Goal: Information Seeking & Learning: Compare options

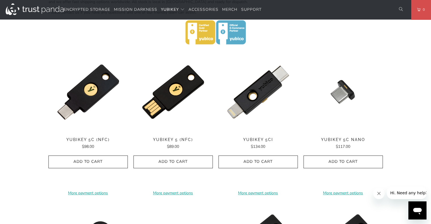
scroll to position [255, 0]
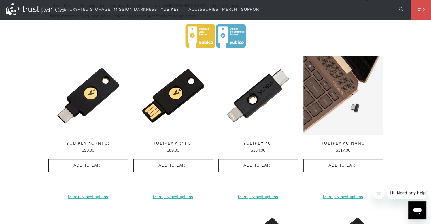
click at [344, 92] on img at bounding box center [343, 95] width 79 height 79
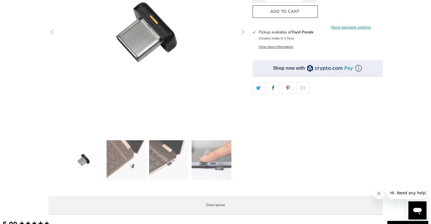
scroll to position [142, 0]
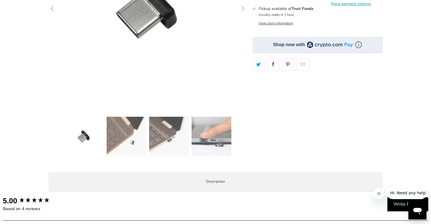
click at [129, 140] on img at bounding box center [127, 137] width 40 height 40
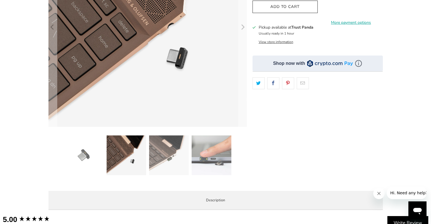
scroll to position [113, 0]
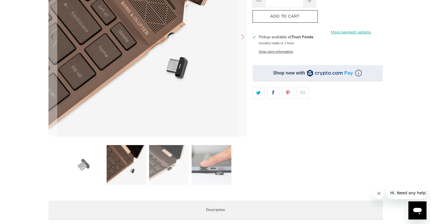
click at [159, 168] on img at bounding box center [169, 165] width 40 height 40
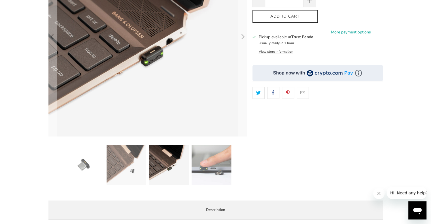
click at [201, 162] on img at bounding box center [212, 165] width 40 height 40
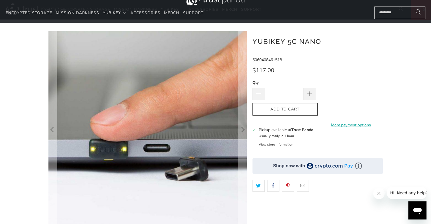
scroll to position [0, 0]
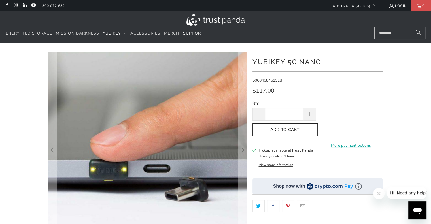
click at [196, 33] on span "Support" at bounding box center [193, 33] width 20 height 5
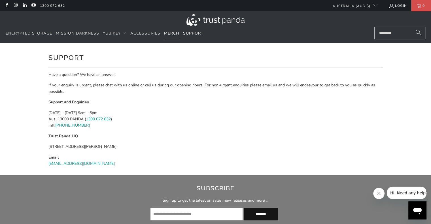
click at [173, 32] on span "Merch" at bounding box center [171, 33] width 15 height 5
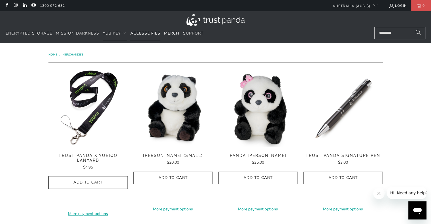
click at [147, 33] on span "Accessories" at bounding box center [145, 33] width 30 height 5
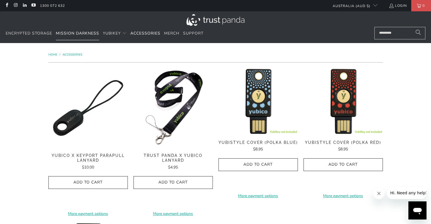
click at [78, 33] on span "Mission Darkness" at bounding box center [77, 33] width 43 height 5
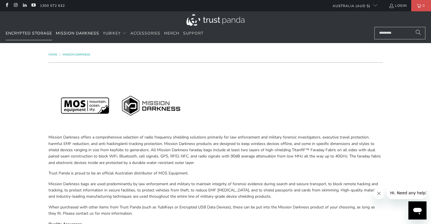
click at [41, 34] on span "Encrypted Storage" at bounding box center [29, 33] width 46 height 5
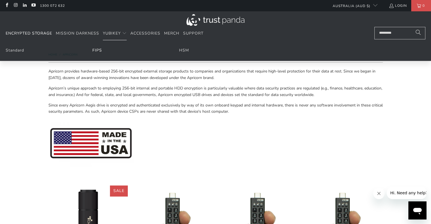
click at [94, 50] on link "FIPS" at bounding box center [97, 50] width 10 height 5
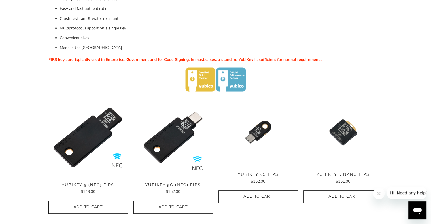
scroll to position [142, 0]
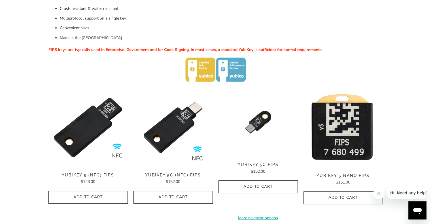
click at [348, 130] on img at bounding box center [343, 128] width 79 height 80
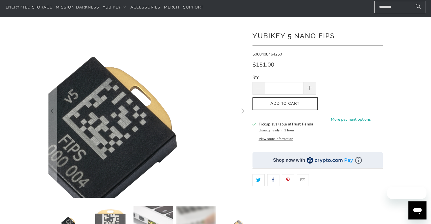
scroll to position [113, 0]
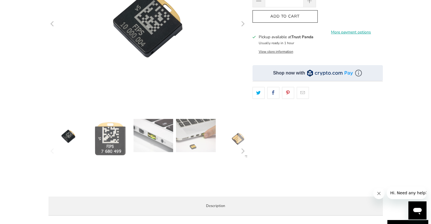
click at [106, 139] on img at bounding box center [111, 139] width 40 height 40
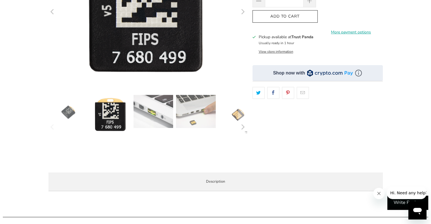
click at [152, 135] on div at bounding box center [147, 127] width 198 height 65
click at [151, 121] on img at bounding box center [154, 111] width 40 height 33
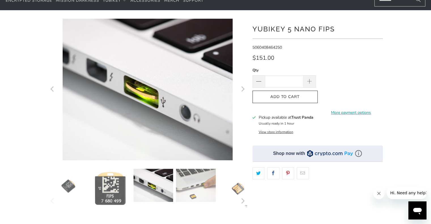
scroll to position [28, 0]
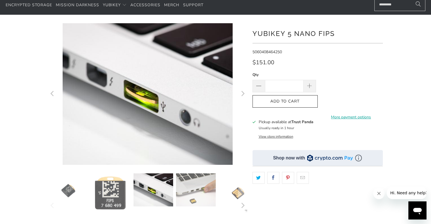
click at [198, 187] on img at bounding box center [196, 189] width 40 height 33
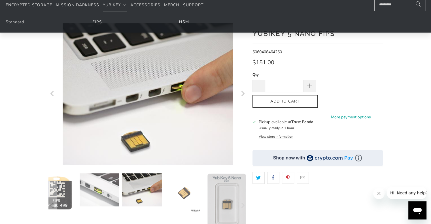
click at [186, 22] on link "HSM" at bounding box center [184, 21] width 10 height 5
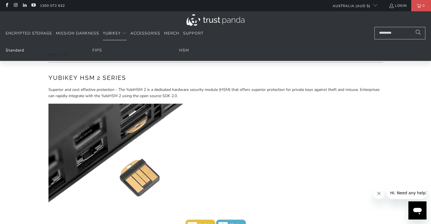
click at [14, 48] on link "Standard" at bounding box center [15, 50] width 18 height 5
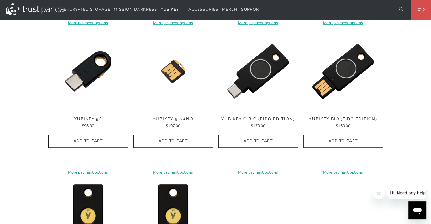
scroll to position [397, 0]
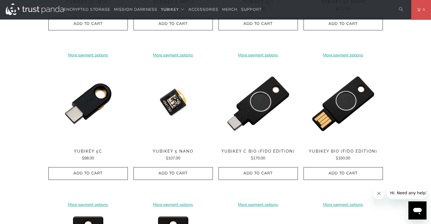
click at [173, 101] on img at bounding box center [173, 103] width 79 height 79
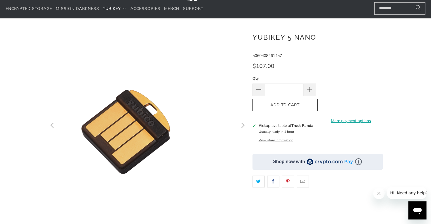
scroll to position [142, 0]
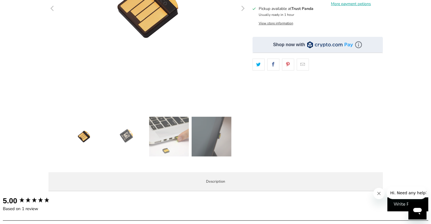
click at [169, 137] on img at bounding box center [169, 137] width 40 height 40
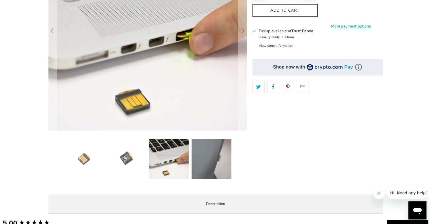
scroll to position [113, 0]
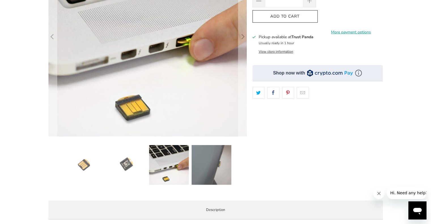
click at [204, 156] on img at bounding box center [212, 165] width 40 height 40
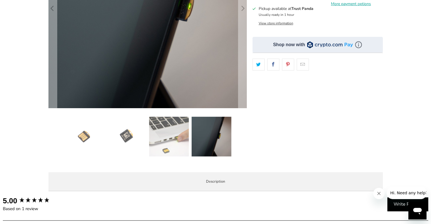
scroll to position [0, 0]
